Goal: Task Accomplishment & Management: Manage account settings

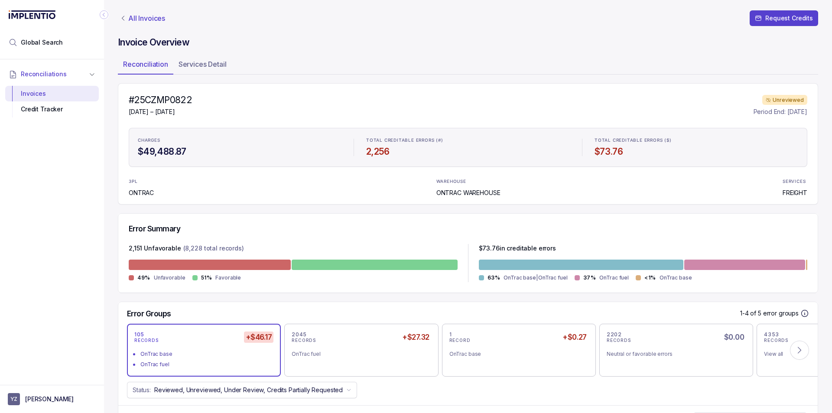
click at [130, 17] on p "All Invoices" at bounding box center [146, 18] width 37 height 9
click at [48, 401] on p "[PERSON_NAME]" at bounding box center [49, 399] width 49 height 9
click at [43, 380] on p "Logout" at bounding box center [57, 380] width 72 height 9
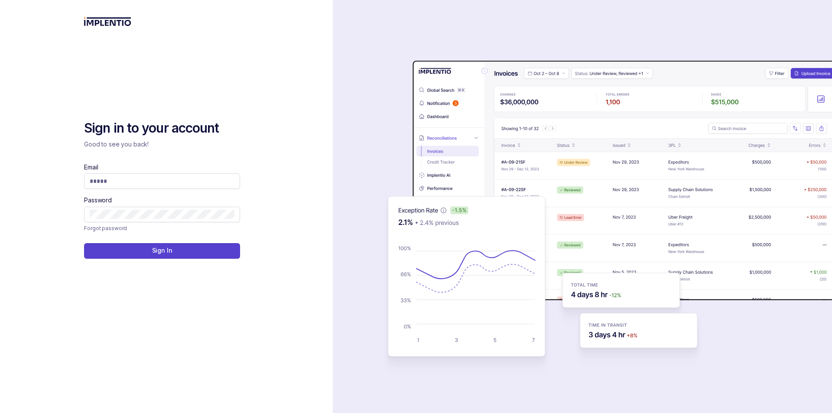
click at [165, 172] on div "Email" at bounding box center [162, 176] width 156 height 26
click at [183, 171] on div "Email" at bounding box center [162, 176] width 156 height 26
click at [182, 180] on input "Email" at bounding box center [162, 181] width 145 height 9
type input "**********"
